Goal: Information Seeking & Learning: Learn about a topic

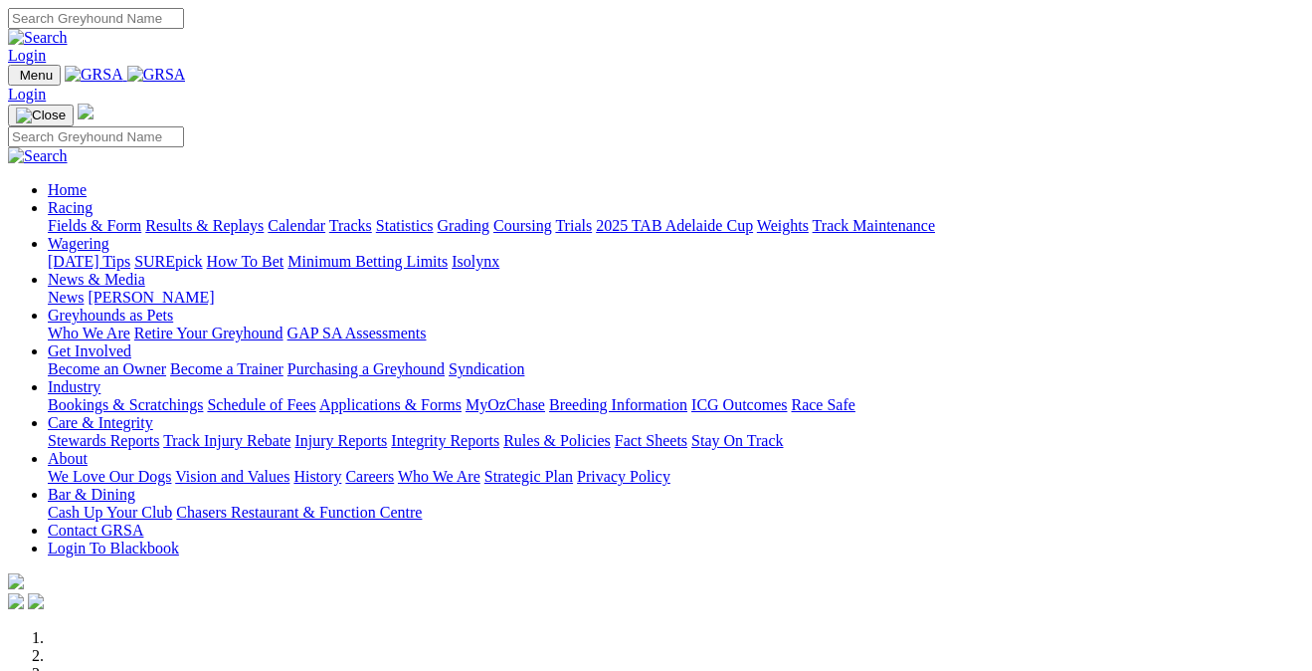
click at [172, 396] on link "Bookings & Scratchings" at bounding box center [125, 404] width 155 height 17
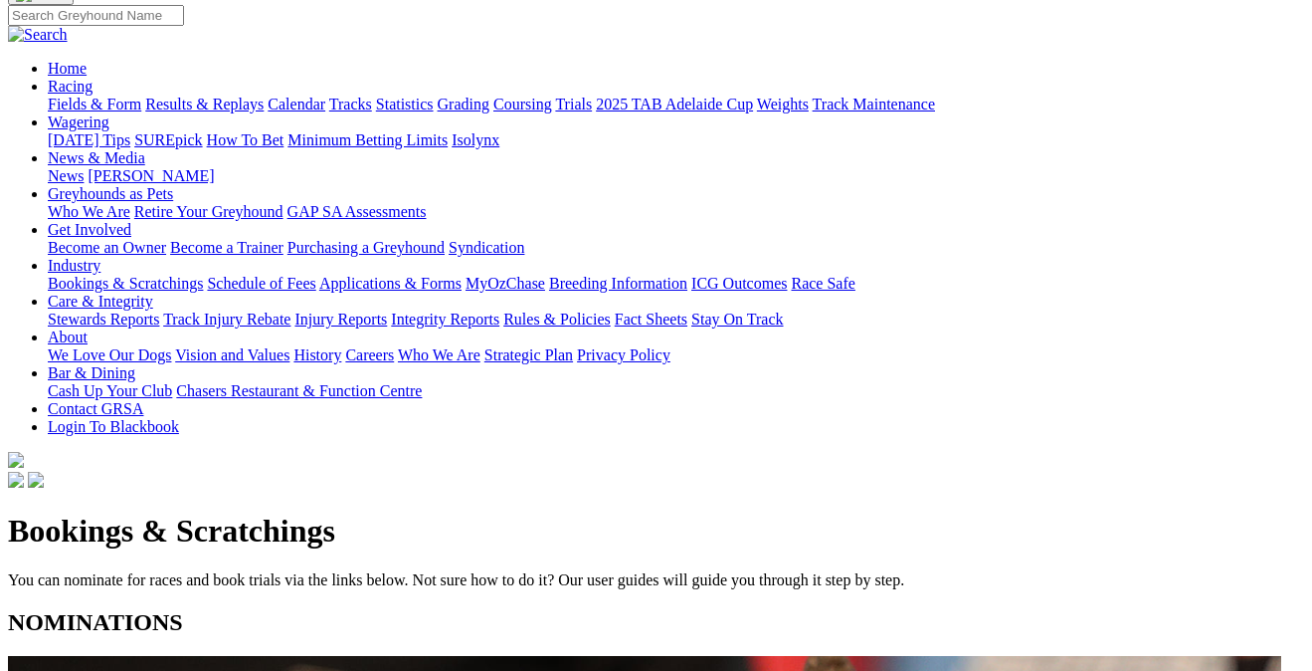
scroll to position [163, 0]
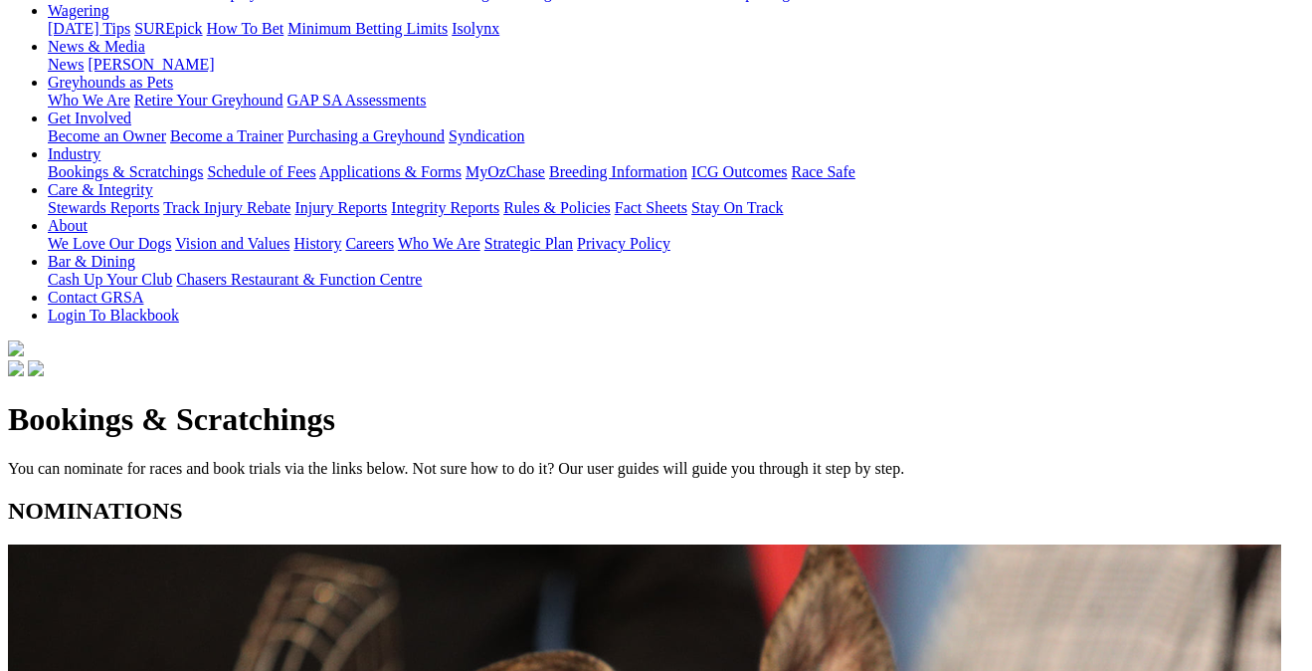
scroll to position [274, 0]
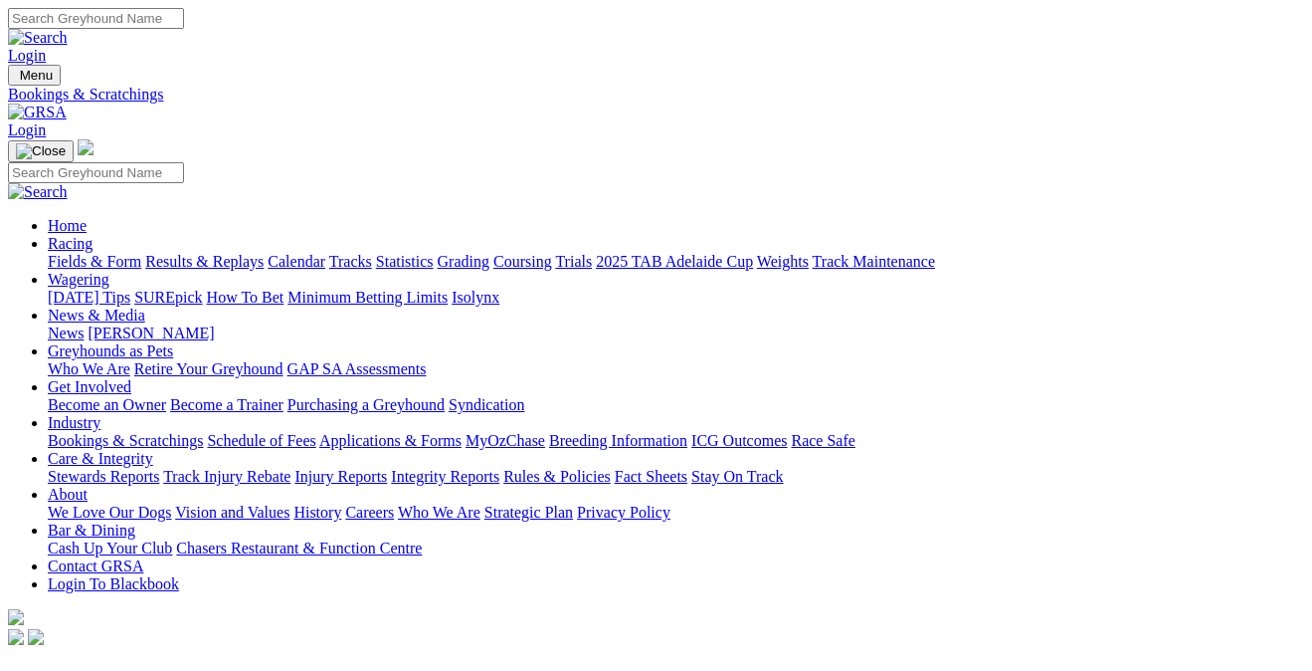
scroll to position [0, 0]
click at [93, 235] on link "Racing" at bounding box center [70, 243] width 45 height 17
click at [264, 253] on link "Results & Replays" at bounding box center [204, 261] width 118 height 17
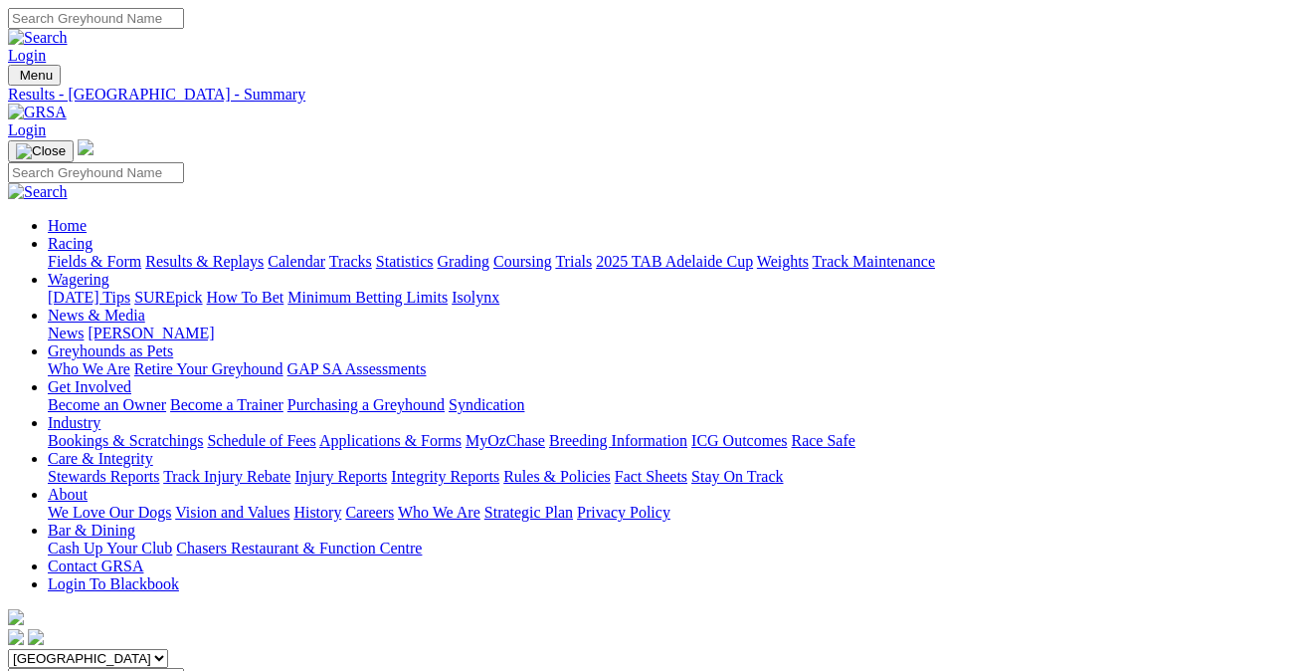
click at [103, 253] on link "Fields & Form" at bounding box center [95, 261] width 94 height 17
